Goal: Find specific page/section: Find specific page/section

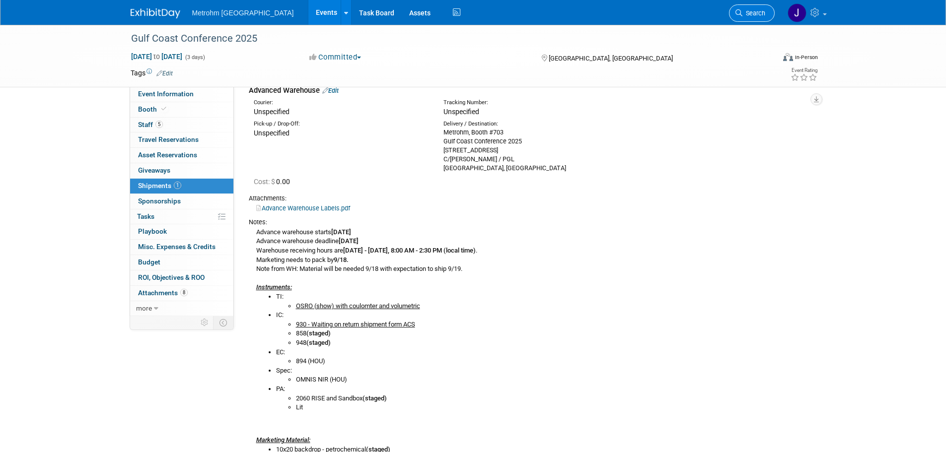
click at [732, 17] on link "Search" at bounding box center [752, 12] width 46 height 17
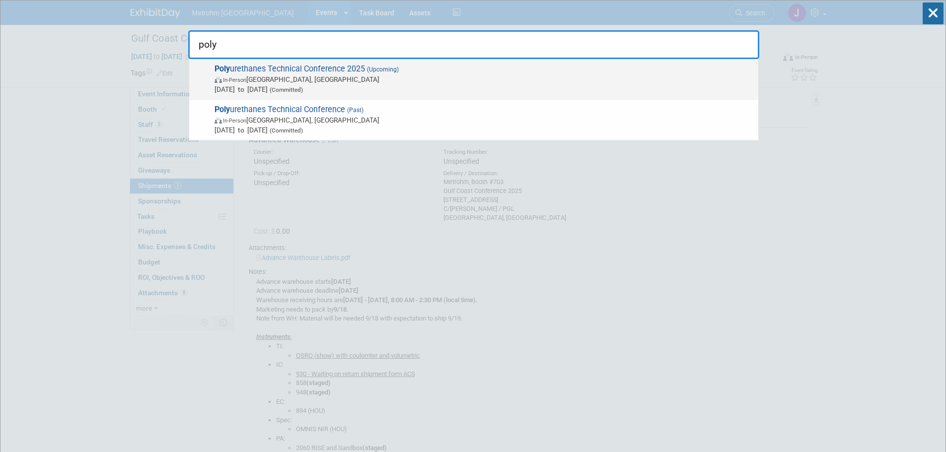
type input "poly"
click at [410, 69] on span "Poly urethanes Technical Conference 2025 (Upcoming) In-Person [GEOGRAPHIC_DATA]…" at bounding box center [483, 79] width 542 height 30
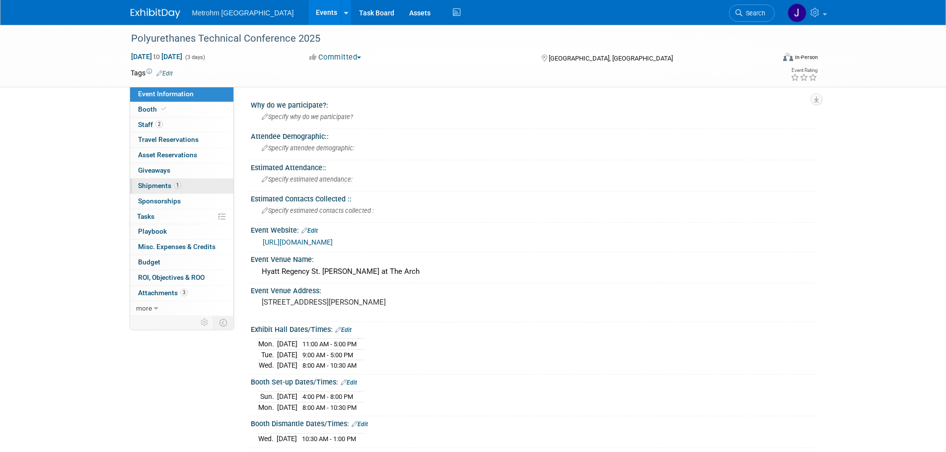
click at [192, 187] on link "1 Shipments 1" at bounding box center [181, 186] width 103 height 15
